Goal: Information Seeking & Learning: Learn about a topic

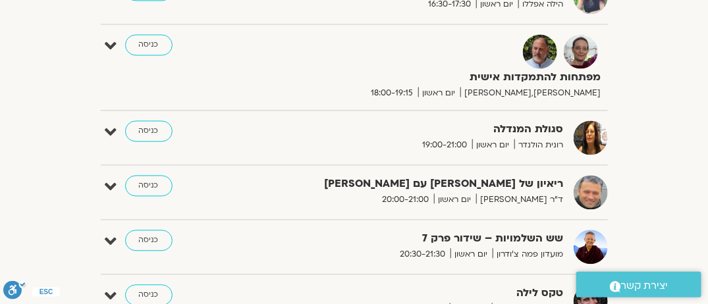
scroll to position [931, 0]
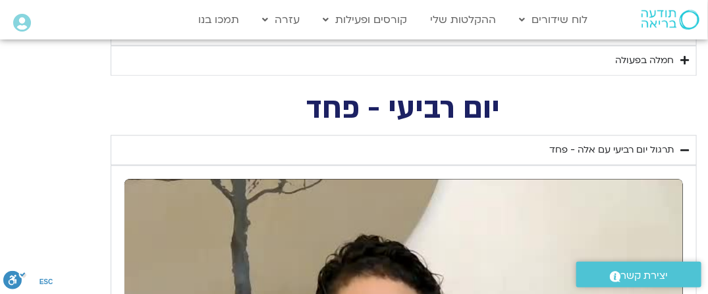
scroll to position [703, 0]
